Goal: Task Accomplishment & Management: Use online tool/utility

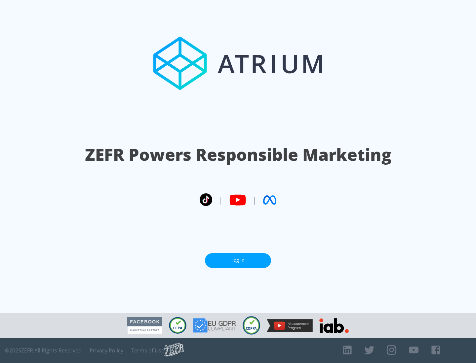
click at [238, 261] on link "Log In" at bounding box center [238, 260] width 66 height 15
